Goal: Task Accomplishment & Management: Manage account settings

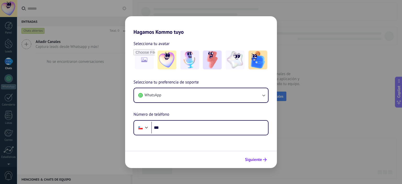
click at [265, 162] on button "Siguiente" at bounding box center [256, 159] width 26 height 9
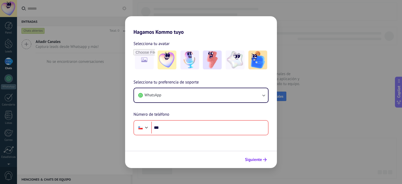
click at [258, 160] on span "Siguiente" at bounding box center [253, 160] width 17 height 4
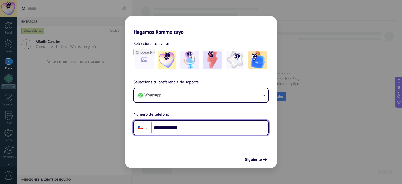
type input "**********"
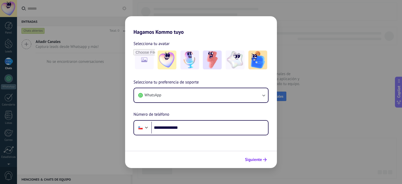
click at [262, 159] on span "Siguiente" at bounding box center [253, 160] width 17 height 4
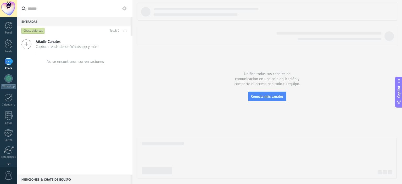
click at [29, 46] on icon at bounding box center [26, 44] width 10 height 10
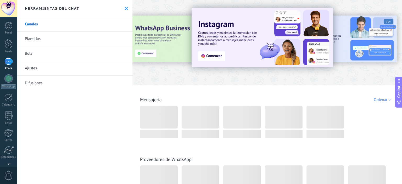
click at [125, 8] on icon at bounding box center [126, 8] width 3 height 3
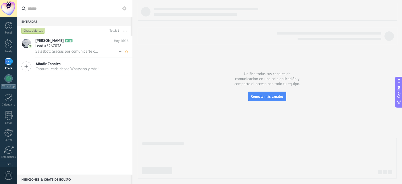
click at [82, 48] on div "Lead #5267038" at bounding box center [81, 45] width 93 height 5
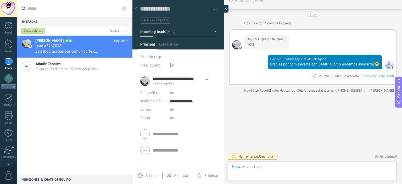
scroll to position [8, 0]
click at [223, 9] on div at bounding box center [225, 9] width 8 height 8
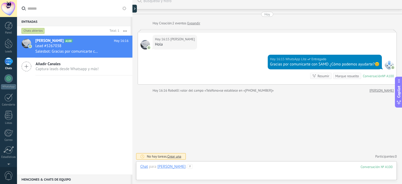
click at [244, 172] on div at bounding box center [266, 172] width 252 height 16
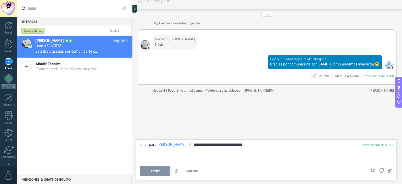
click at [152, 173] on span "Enviar" at bounding box center [155, 171] width 9 height 4
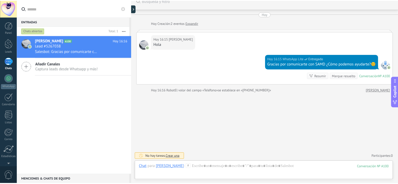
scroll to position [4, 0]
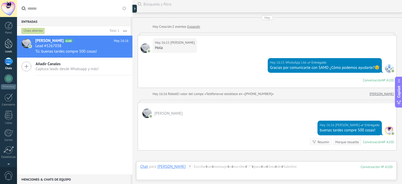
click at [12, 47] on div at bounding box center [9, 44] width 8 height 10
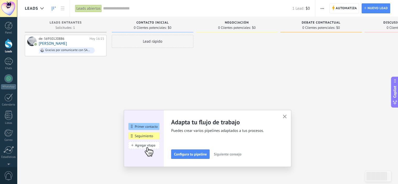
click at [287, 116] on icon "button" at bounding box center [285, 117] width 4 height 4
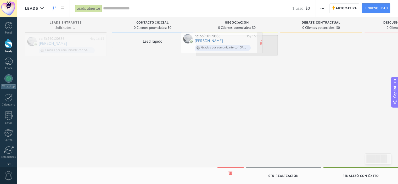
drag, startPoint x: 67, startPoint y: 41, endPoint x: 223, endPoint y: 39, distance: 156.1
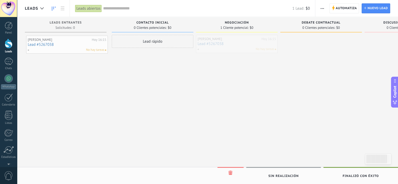
drag, startPoint x: 238, startPoint y: 42, endPoint x: 68, endPoint y: 39, distance: 170.0
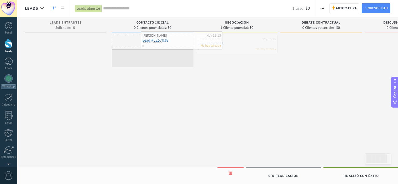
drag, startPoint x: 213, startPoint y: 46, endPoint x: 156, endPoint y: 42, distance: 57.2
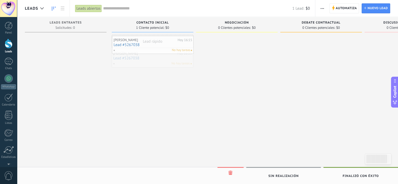
drag, startPoint x: 143, startPoint y: 57, endPoint x: 144, endPoint y: 43, distance: 13.4
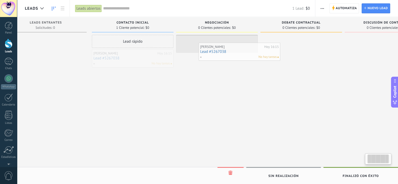
scroll to position [0, 31]
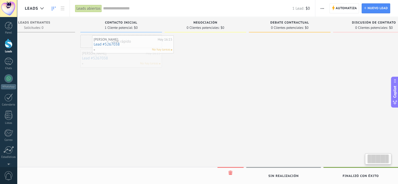
drag, startPoint x: 147, startPoint y: 61, endPoint x: 128, endPoint y: 47, distance: 24.1
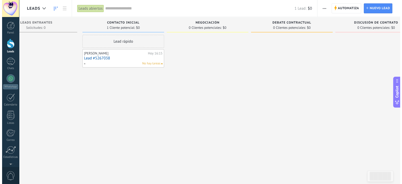
scroll to position [0, 0]
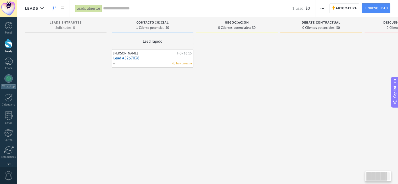
drag, startPoint x: 164, startPoint y: 96, endPoint x: 225, endPoint y: 103, distance: 61.6
click at [222, 103] on div "Leads Entrantes Solicitudes: 0 0 0 0 1 Contacto inicial 1 Cliente potencial: $0…" at bounding box center [240, 84] width 430 height 134
click at [11, 65] on link "1 Chats" at bounding box center [8, 64] width 17 height 13
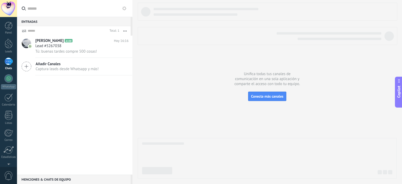
click at [64, 43] on span "[PERSON_NAME]" at bounding box center [49, 40] width 28 height 5
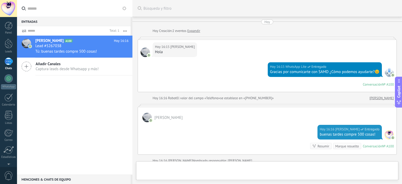
scroll to position [91, 0]
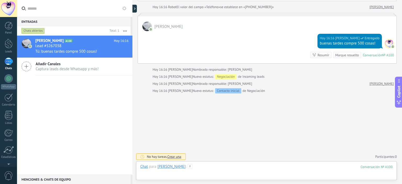
click at [253, 173] on div at bounding box center [266, 172] width 252 height 16
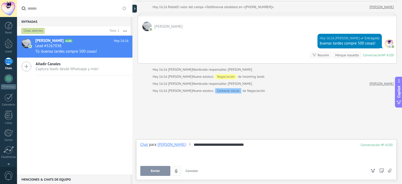
click at [157, 168] on button "Enviar" at bounding box center [155, 171] width 30 height 10
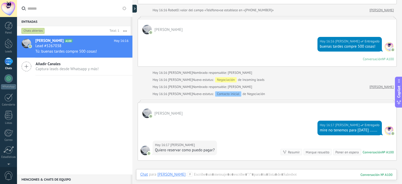
scroll to position [99, 0]
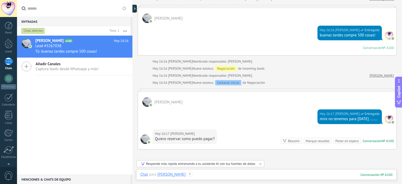
click at [227, 172] on div at bounding box center [266, 180] width 252 height 16
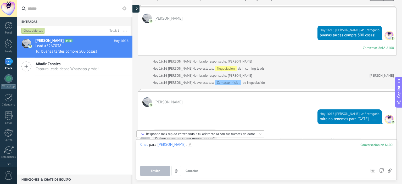
click at [137, 10] on icon at bounding box center [137, 8] width 2 height 3
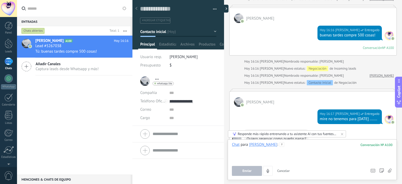
scroll to position [8, 0]
click at [178, 29] on button "Contacto inicial" at bounding box center [178, 31] width 76 height 9
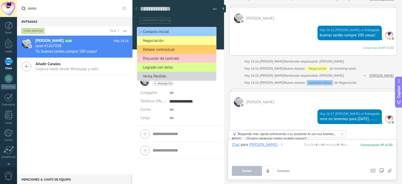
click at [171, 66] on span "Logrado con éxito" at bounding box center [176, 67] width 78 height 5
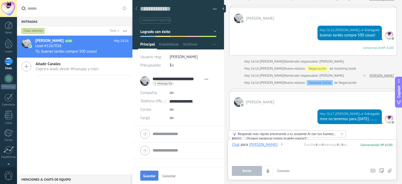
click at [150, 177] on span "Guardar" at bounding box center [149, 176] width 12 height 4
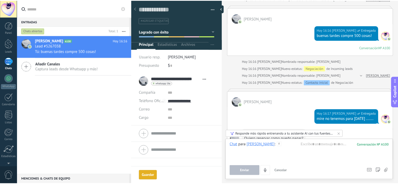
scroll to position [130, 0]
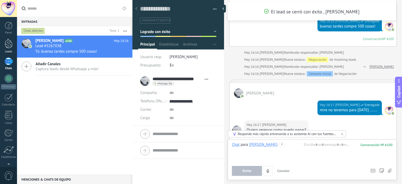
click at [8, 49] on link "Leads" at bounding box center [8, 46] width 17 height 15
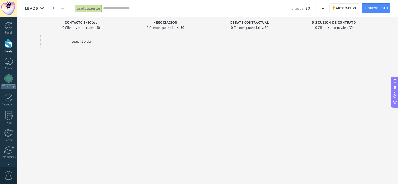
drag, startPoint x: 242, startPoint y: 181, endPoint x: 204, endPoint y: 181, distance: 38.0
click at [210, 183] on div "Leads Entrantes Solicitudes: [PHONE_NUMBER] Contacto inicial 0 Clientes potenci…" at bounding box center [207, 105] width 381 height 177
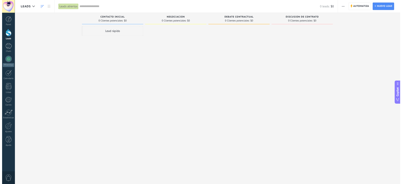
scroll to position [8, 0]
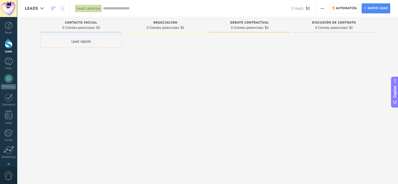
click at [9, 48] on div at bounding box center [9, 44] width 8 height 10
click at [9, 64] on div "1" at bounding box center [8, 62] width 8 height 8
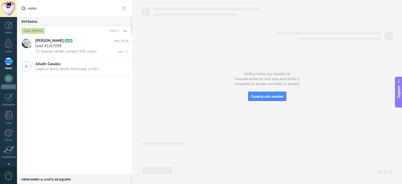
click at [94, 47] on div "Lead #5267038" at bounding box center [81, 45] width 93 height 5
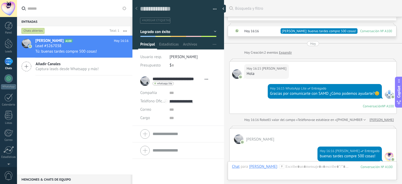
scroll to position [197, 0]
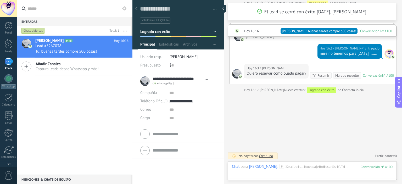
click at [212, 31] on button "Logrado con éxito" at bounding box center [178, 31] width 76 height 9
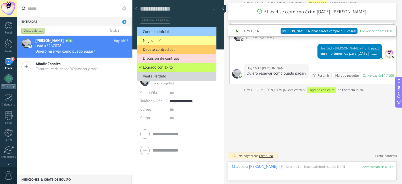
click at [169, 59] on span "Discusión de contrato" at bounding box center [176, 58] width 78 height 5
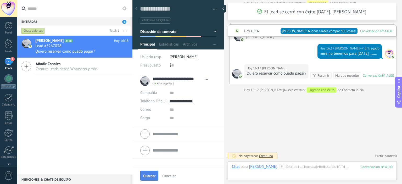
click at [142, 177] on button "Guardar" at bounding box center [149, 176] width 18 height 10
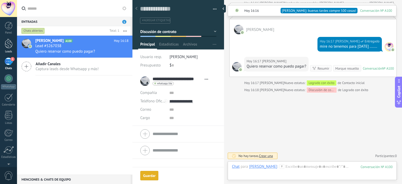
click at [7, 43] on div at bounding box center [9, 44] width 8 height 10
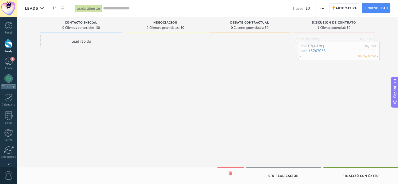
drag, startPoint x: 332, startPoint y: 40, endPoint x: 337, endPoint y: 47, distance: 8.7
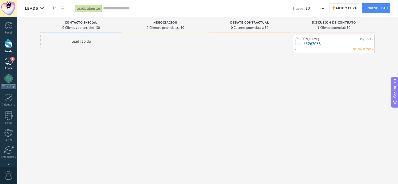
click at [7, 64] on div "1" at bounding box center [8, 62] width 8 height 8
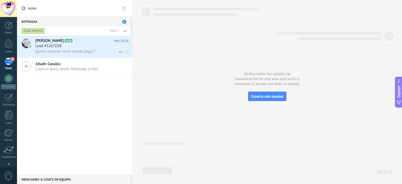
click at [87, 48] on div "Lead #5267038" at bounding box center [81, 45] width 93 height 5
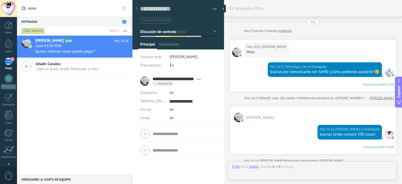
type textarea "**********"
click at [213, 31] on button "Discusión de contrato" at bounding box center [178, 31] width 76 height 9
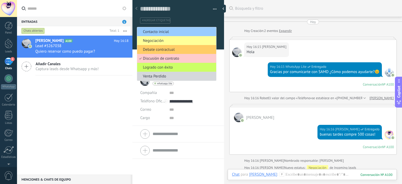
scroll to position [152, 0]
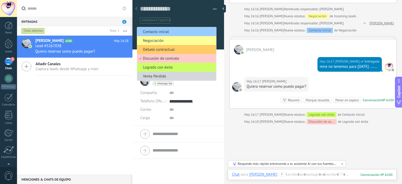
click at [250, 133] on div "Buscar Búsqueda y filtro Carga más [DATE] [DATE] Creación: 2 eventos Expandir […" at bounding box center [313, 31] width 178 height 367
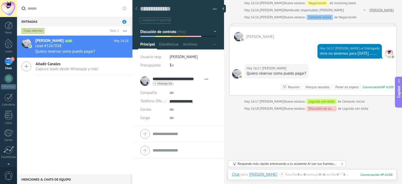
scroll to position [183, 0]
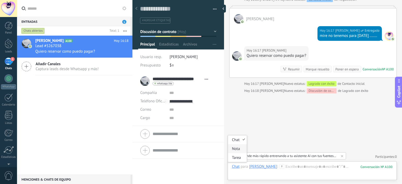
click at [237, 151] on div "Nota" at bounding box center [237, 148] width 19 height 9
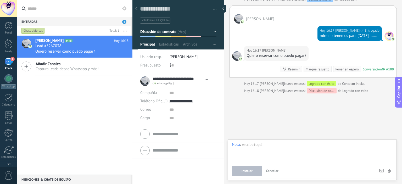
click at [271, 154] on div at bounding box center [312, 152] width 161 height 20
click at [244, 171] on span "Instalar" at bounding box center [247, 171] width 11 height 4
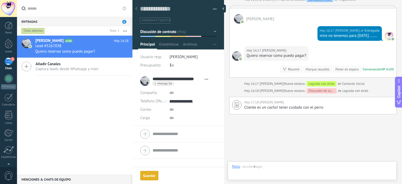
scroll to position [203, 0]
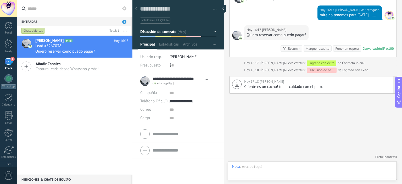
click at [266, 87] on span "Cliente es un cacho! tener cuidado con el perro" at bounding box center [283, 86] width 79 height 5
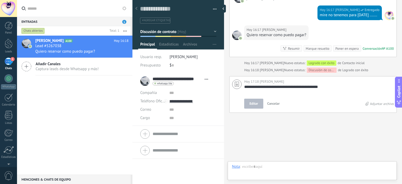
scroll to position [5, 0]
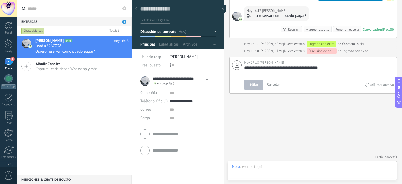
click at [266, 87] on button "Cancelar" at bounding box center [273, 85] width 17 height 10
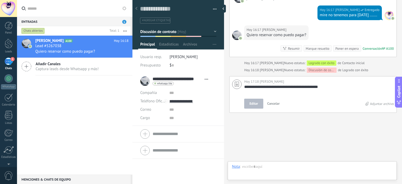
scroll to position [222, 0]
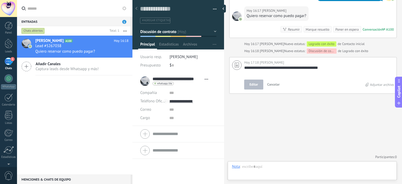
click at [274, 85] on span "Cancelar" at bounding box center [273, 84] width 13 height 4
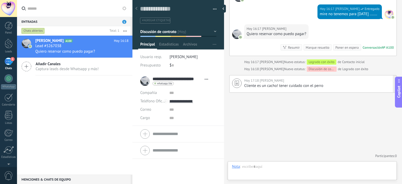
scroll to position [203, 0]
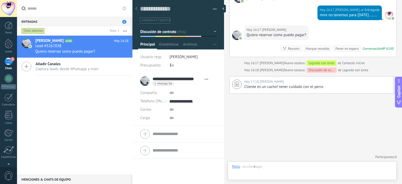
click at [226, 10] on div at bounding box center [225, 9] width 8 height 8
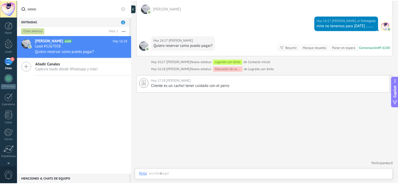
scroll to position [192, 0]
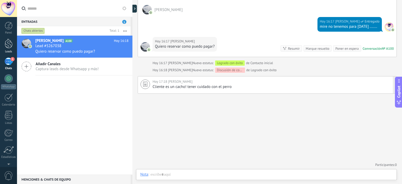
click at [1, 48] on link "Leads" at bounding box center [8, 46] width 17 height 15
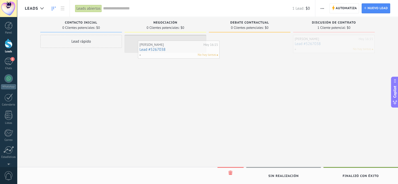
drag, startPoint x: 342, startPoint y: 47, endPoint x: 186, endPoint y: 53, distance: 155.4
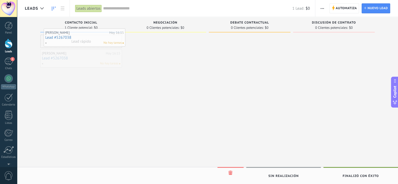
drag, startPoint x: 77, startPoint y: 59, endPoint x: 81, endPoint y: 39, distance: 21.0
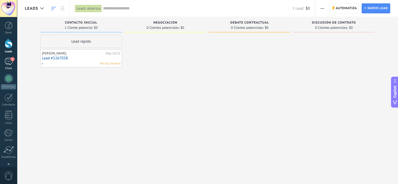
click at [14, 62] on link "1 Chats" at bounding box center [8, 64] width 17 height 13
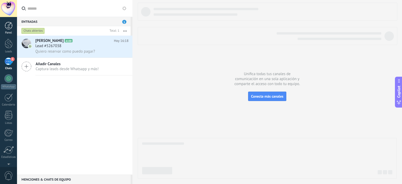
click at [7, 28] on div at bounding box center [9, 26] width 8 height 8
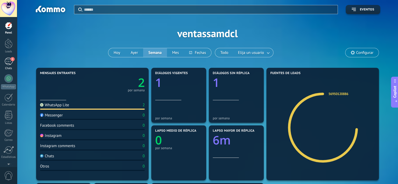
click at [7, 63] on div "1" at bounding box center [8, 62] width 8 height 8
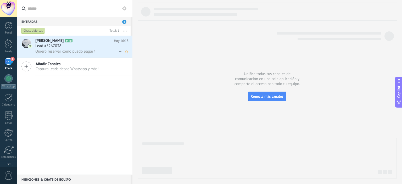
click at [83, 49] on span "Quiero reservar como puedo pagar?" at bounding box center [65, 51] width 60 height 5
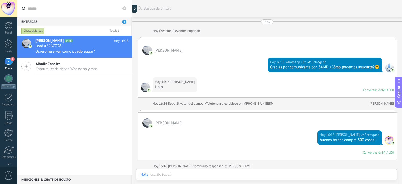
scroll to position [151, 0]
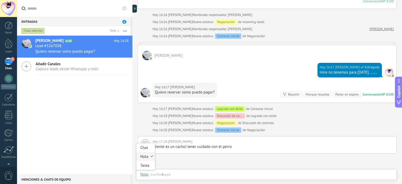
click at [144, 176] on div "Nota" at bounding box center [144, 174] width 8 height 5
click at [145, 149] on div "Chat" at bounding box center [145, 147] width 19 height 9
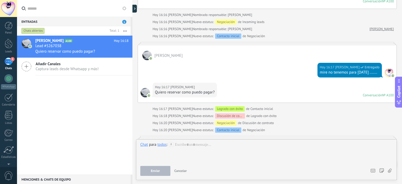
click at [183, 173] on span "Cancelar" at bounding box center [180, 171] width 13 height 4
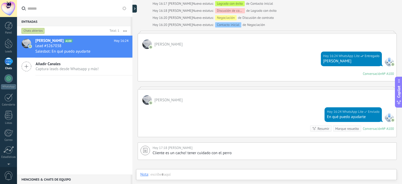
scroll to position [257, 0]
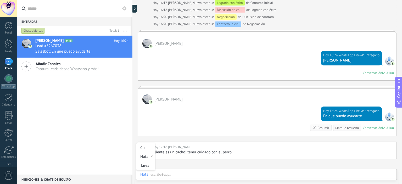
click at [145, 177] on div "Nota" at bounding box center [144, 174] width 8 height 5
click at [146, 150] on div "Chat" at bounding box center [145, 147] width 19 height 9
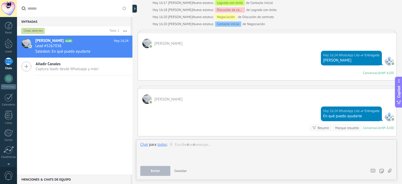
click at [390, 172] on use at bounding box center [390, 171] width 4 height 4
click at [0, 0] on input "file" at bounding box center [0, 0] width 0 height 0
click at [162, 145] on div "todos" at bounding box center [161, 144] width 9 height 5
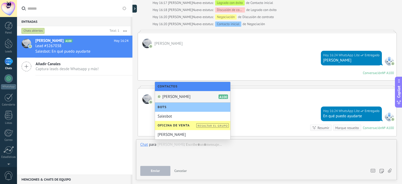
click at [183, 98] on span "[PERSON_NAME]" at bounding box center [176, 96] width 28 height 5
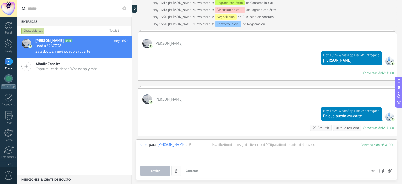
click at [178, 171] on icon "4" at bounding box center [176, 171] width 4 height 4
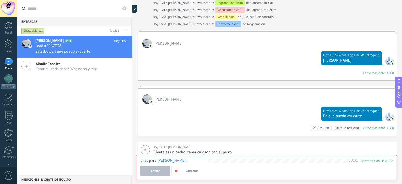
click at [163, 172] on button "Enviar" at bounding box center [155, 171] width 30 height 10
click at [175, 171] on use "button" at bounding box center [176, 171] width 2 height 2
click at [163, 172] on button "Enviar" at bounding box center [155, 171] width 30 height 10
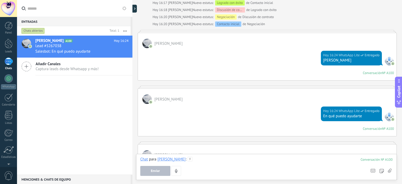
scroll to position [259, 0]
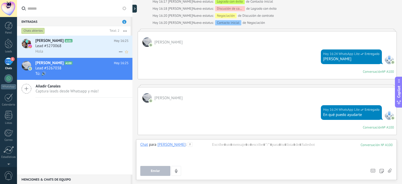
click at [62, 45] on h3 "Lead #5270068" at bounding box center [49, 45] width 29 height 5
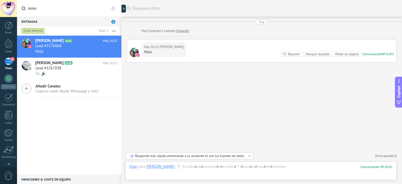
click at [122, 18] on div at bounding box center [122, 92] width 0 height 184
type textarea "**********"
click at [123, 16] on div at bounding box center [123, 92] width 0 height 184
click at [83, 72] on div "Tú: 🔊" at bounding box center [77, 74] width 84 height 6
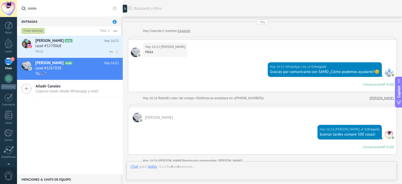
click at [81, 44] on div "Lead #5270068" at bounding box center [77, 45] width 84 height 5
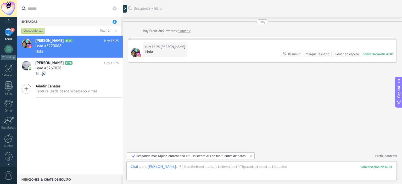
scroll to position [34, 0]
click at [13, 136] on link "Ajustes" at bounding box center [8, 137] width 17 height 14
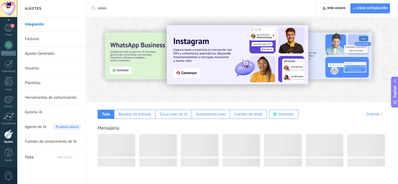
click at [40, 71] on link "Usuarios" at bounding box center [53, 68] width 56 height 15
